Goal: Task Accomplishment & Management: Manage account settings

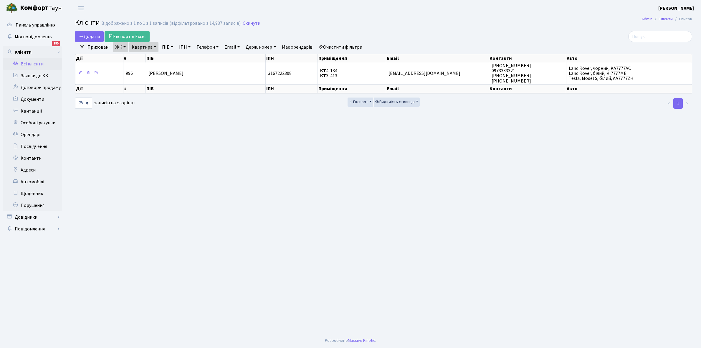
select select "25"
click at [336, 46] on link "Очистити фільтри" at bounding box center [340, 47] width 49 height 10
select select
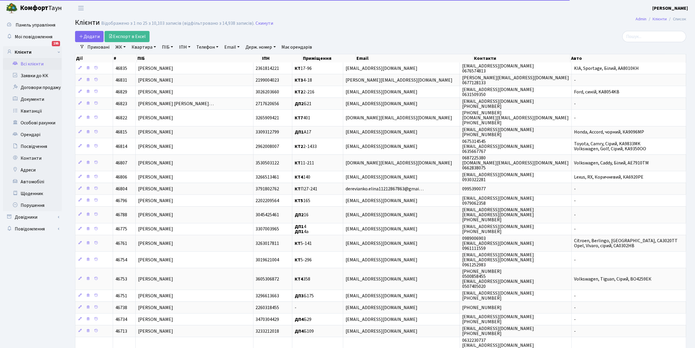
click at [126, 46] on link "ЖК" at bounding box center [120, 47] width 15 height 10
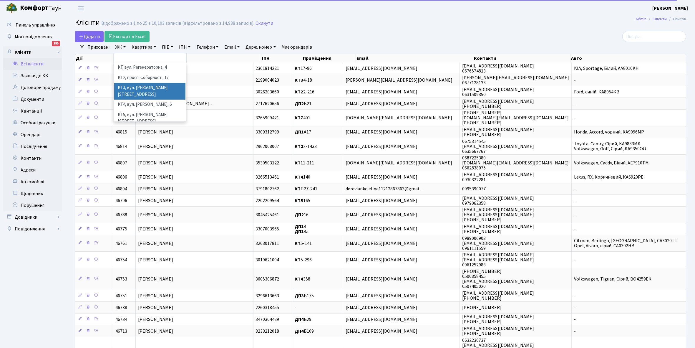
click at [143, 87] on li "КТ3, вул. Березнева, 16" at bounding box center [149, 91] width 71 height 17
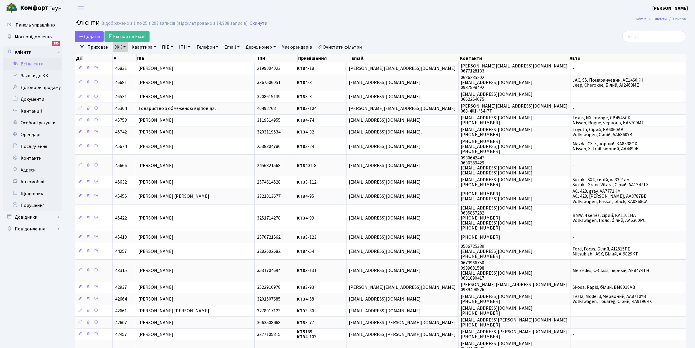
click at [153, 46] on link "Квартира" at bounding box center [143, 47] width 29 height 10
click at [147, 57] on input "text" at bounding box center [147, 58] width 34 height 11
type input "3-149"
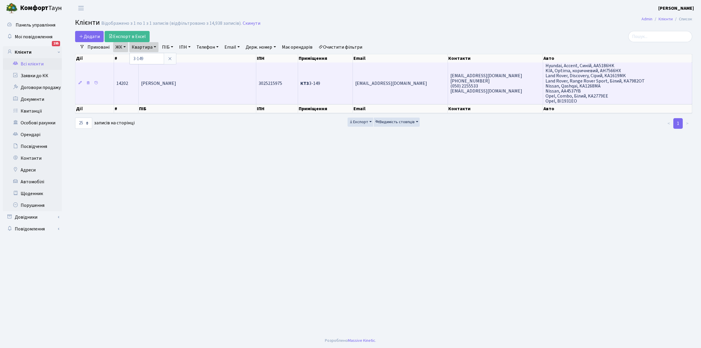
click at [176, 83] on span "[PERSON_NAME]" at bounding box center [158, 83] width 35 height 6
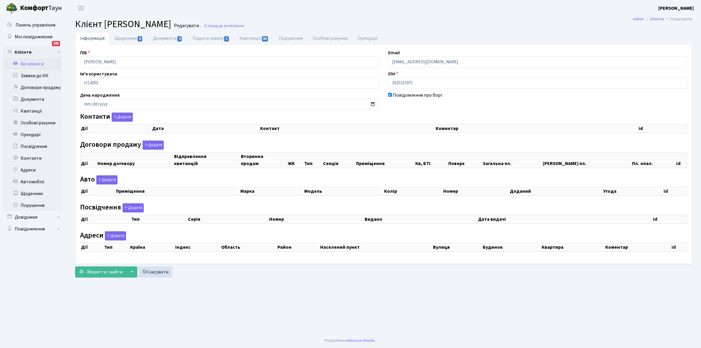
checkbox input "true"
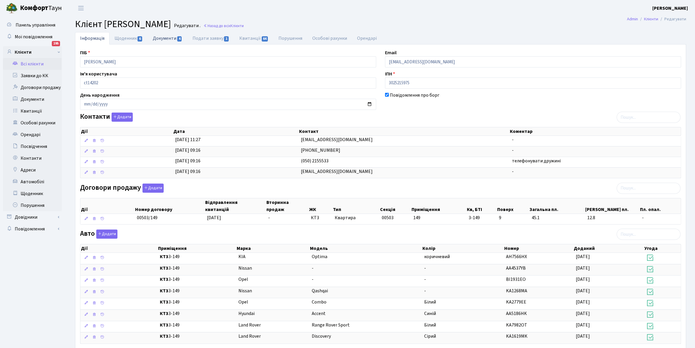
click at [160, 37] on link "Документи 4" at bounding box center [167, 38] width 39 height 12
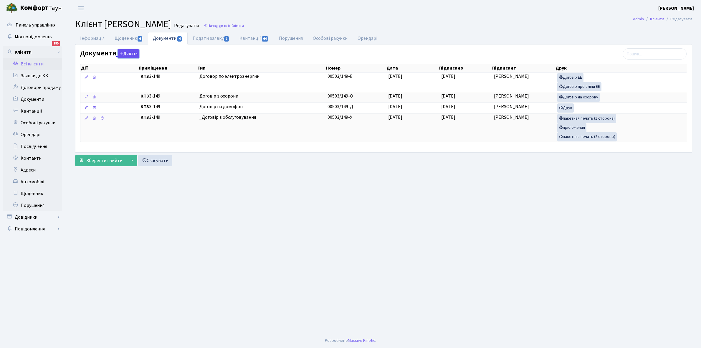
click at [130, 54] on button "Додати" at bounding box center [128, 53] width 21 height 9
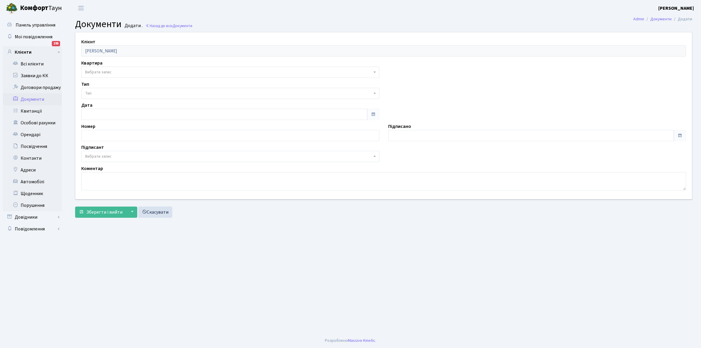
click at [117, 71] on span "Вибрати запис" at bounding box center [228, 72] width 287 height 6
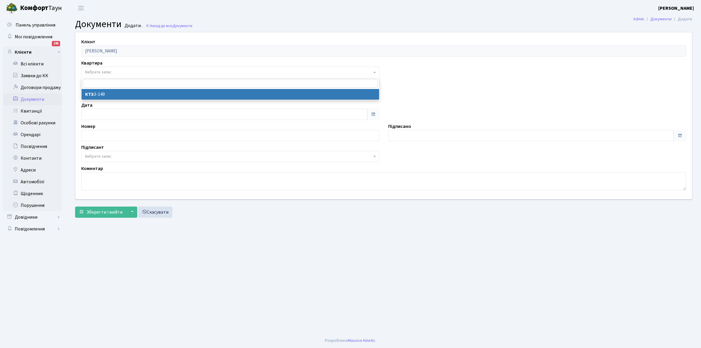
select select "26671"
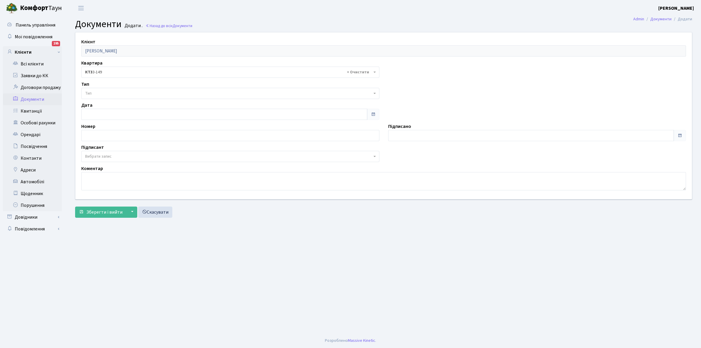
click at [108, 91] on span "Тип" at bounding box center [228, 93] width 287 height 6
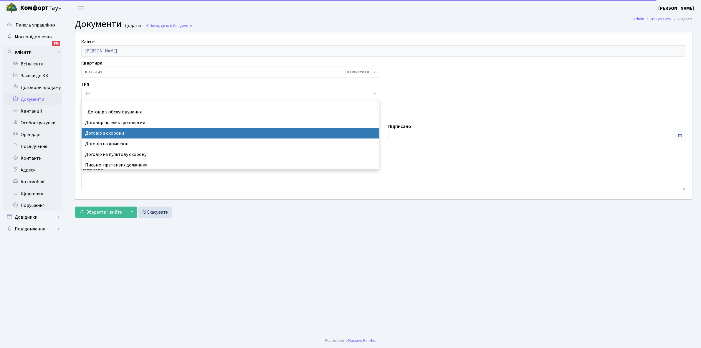
scroll to position [5, 0]
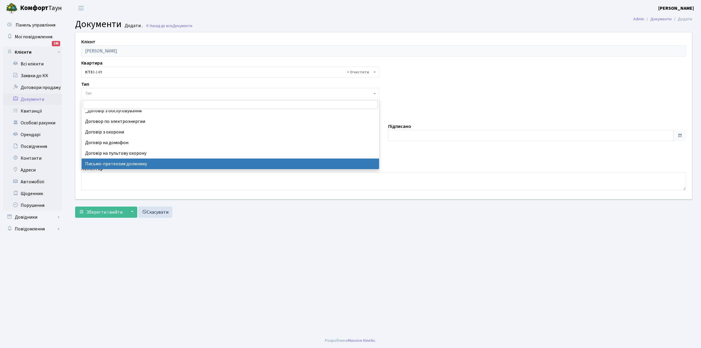
select select "275"
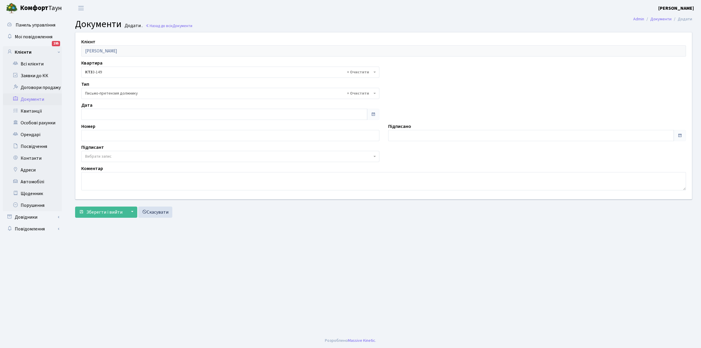
click at [110, 155] on span "Вибрати запис" at bounding box center [98, 156] width 26 height 6
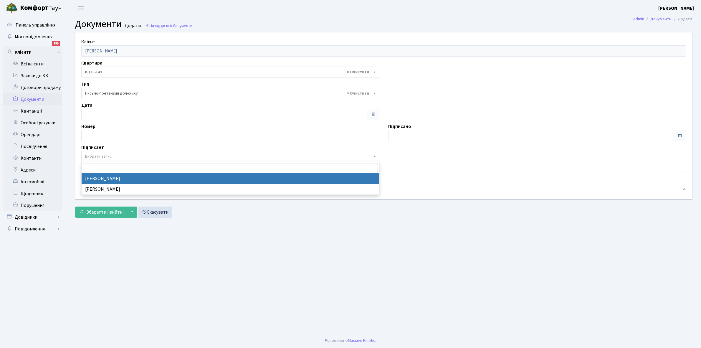
select select "74"
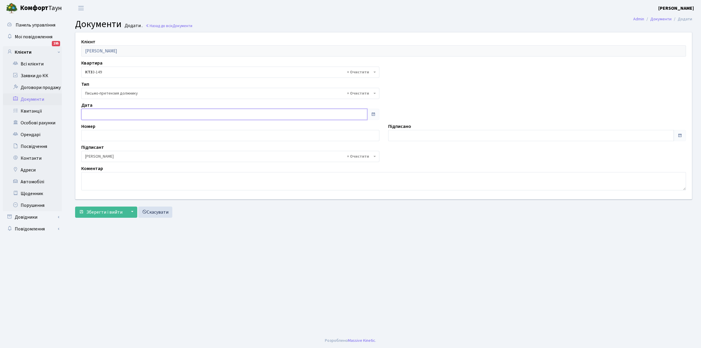
type input "[DATE]"
click at [112, 111] on input "[DATE]" at bounding box center [224, 114] width 286 height 11
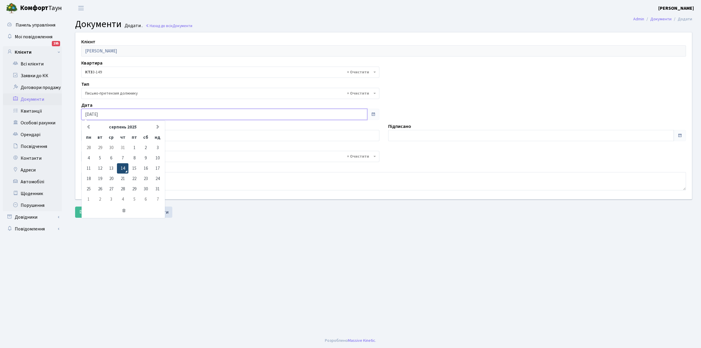
click at [123, 167] on td "14" at bounding box center [122, 168] width 11 height 10
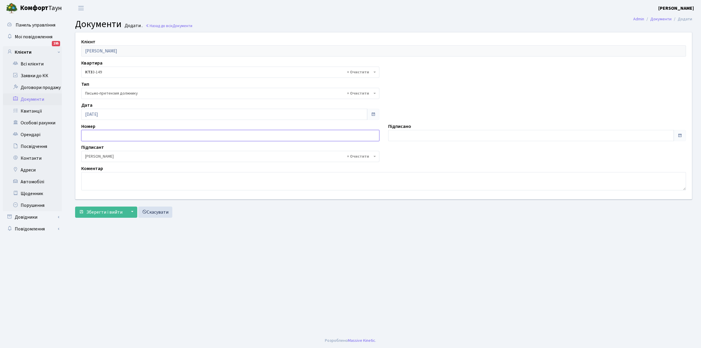
click at [94, 135] on input "text" at bounding box center [230, 135] width 298 height 11
click at [208, 194] on div "Клієнт Холодняков Максим Олександрович Квартира - <b>КТ3</b>&nbsp;&nbsp;&nbsp;3…" at bounding box center [383, 115] width 625 height 166
type input "[DATE]"
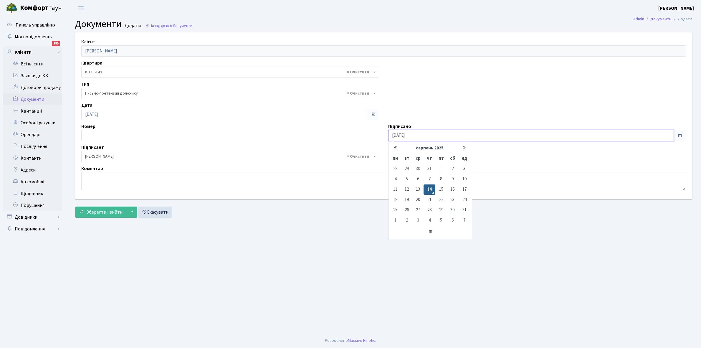
click at [414, 137] on input "[DATE]" at bounding box center [531, 135] width 286 height 11
click at [428, 189] on td "14" at bounding box center [428, 189] width 11 height 10
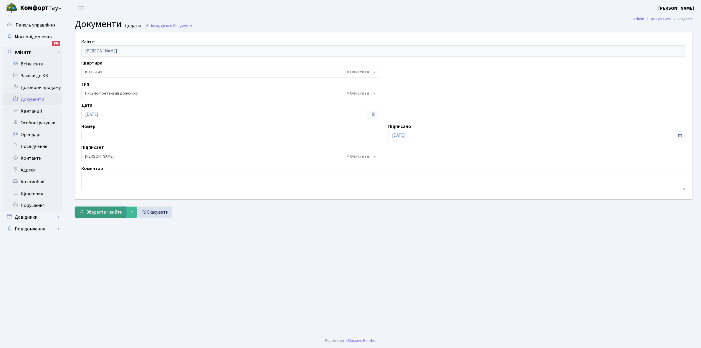
click at [102, 214] on span "Зберегти і вийти" at bounding box center [104, 212] width 36 height 6
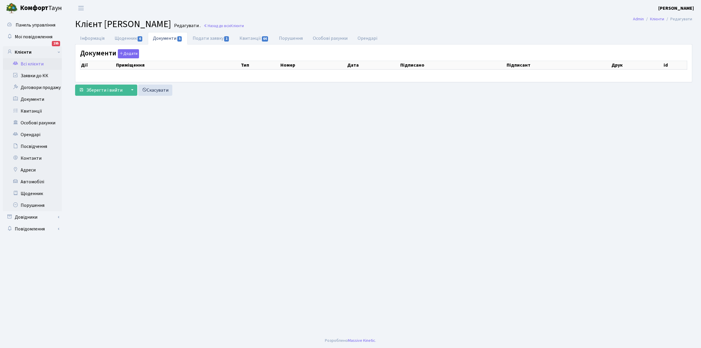
select select "25"
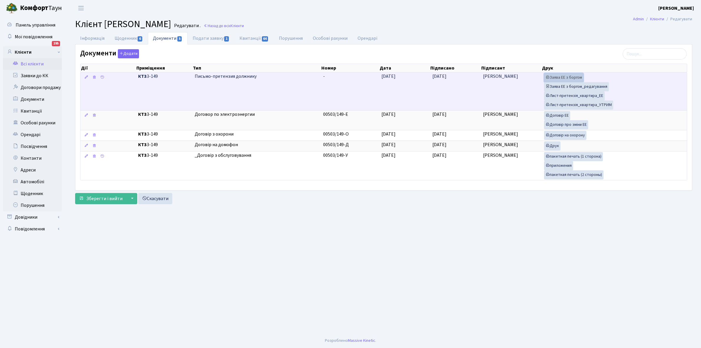
click at [558, 78] on link "Заява ЕЕ з боргом" at bounding box center [563, 77] width 39 height 9
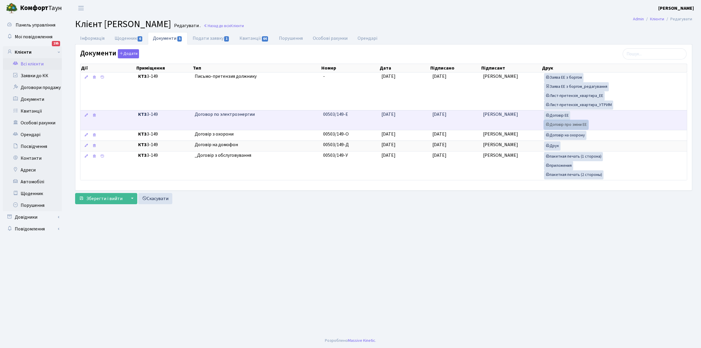
click at [569, 124] on link "Договір про зміни ЕЕ" at bounding box center [566, 124] width 44 height 9
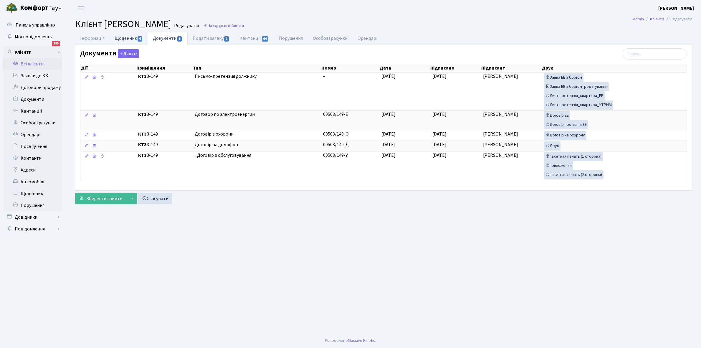
click at [125, 37] on link "Щоденник 6" at bounding box center [129, 38] width 38 height 12
select select "25"
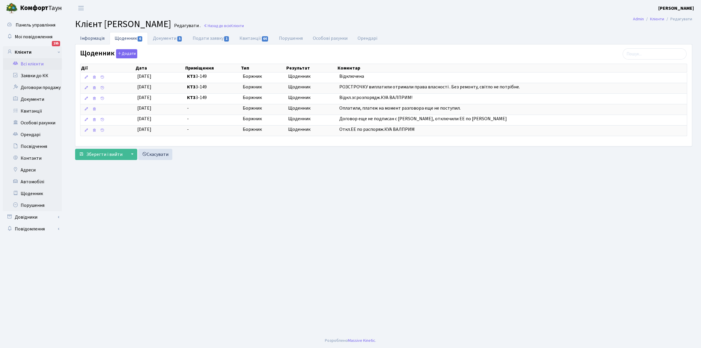
click at [86, 35] on link "Інформація" at bounding box center [92, 38] width 34 height 12
select select "25"
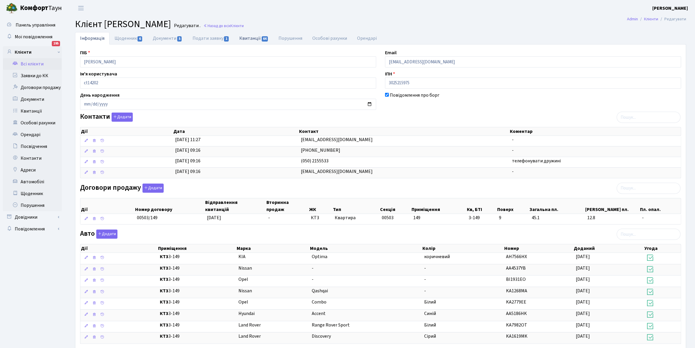
click at [249, 38] on link "Квитанції 64" at bounding box center [253, 38] width 39 height 12
select select "25"
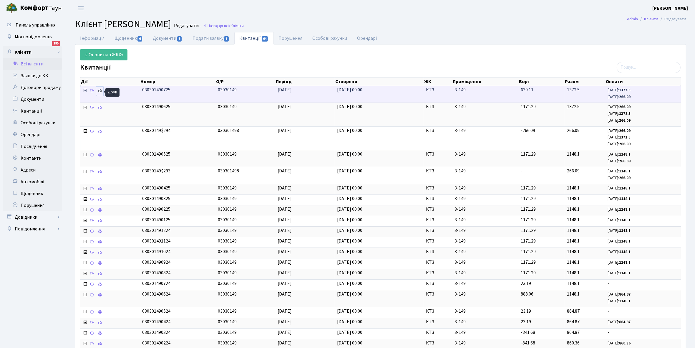
click at [98, 92] on icon at bounding box center [100, 91] width 4 height 4
